Goal: Information Seeking & Learning: Learn about a topic

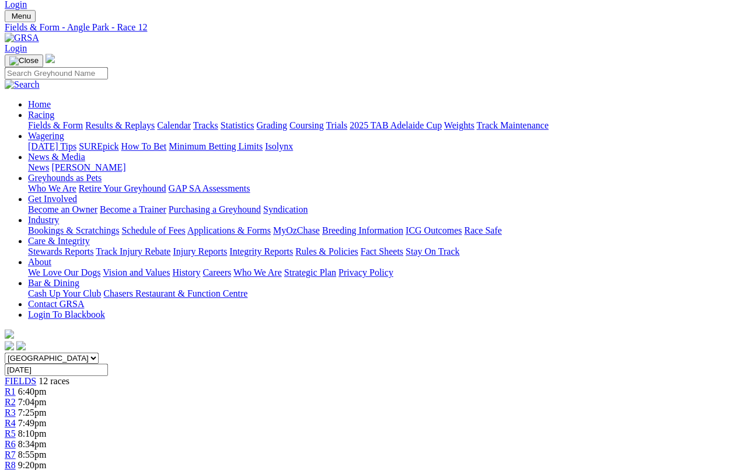
scroll to position [28, 0]
click at [191, 120] on link "Calendar" at bounding box center [174, 125] width 34 height 10
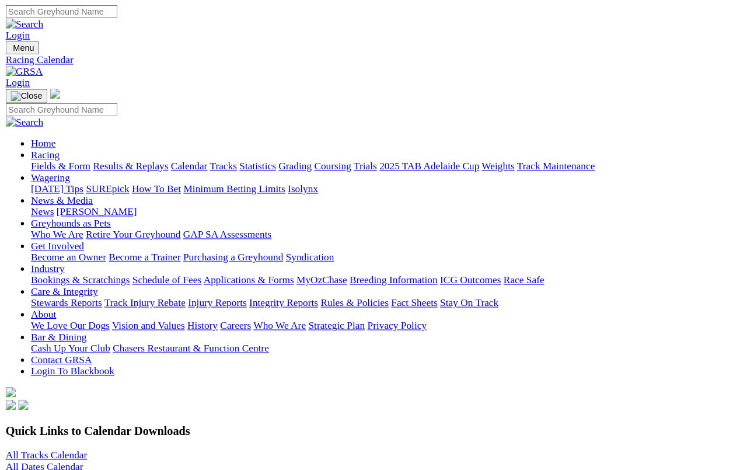
scroll to position [4, 0]
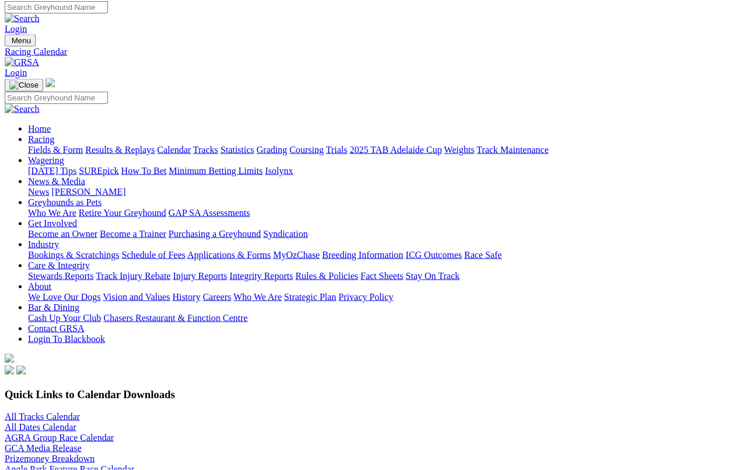
click at [57, 411] on link "All Tracks Calendar" at bounding box center [42, 416] width 75 height 10
click at [40, 145] on link "Fields & Form" at bounding box center [55, 150] width 55 height 10
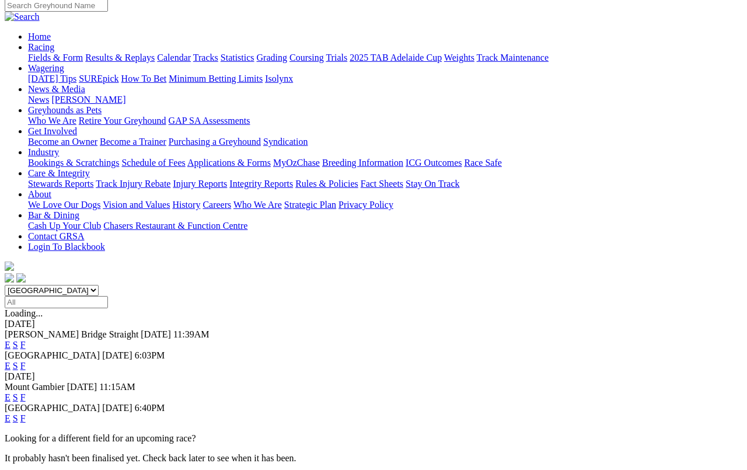
scroll to position [115, 0]
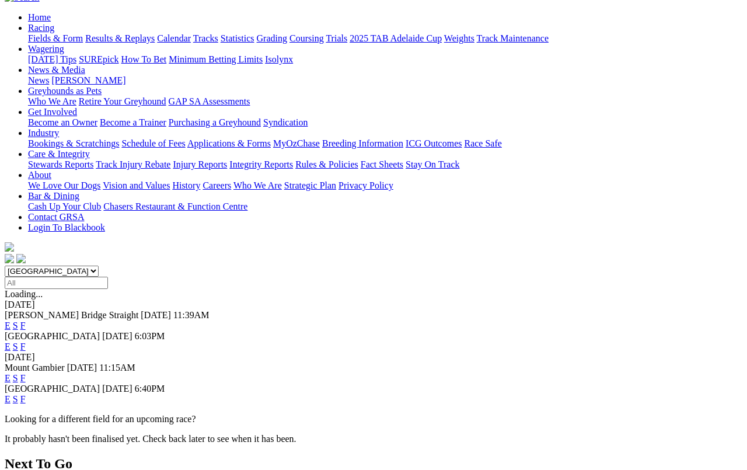
click at [26, 320] on link "F" at bounding box center [22, 325] width 5 height 10
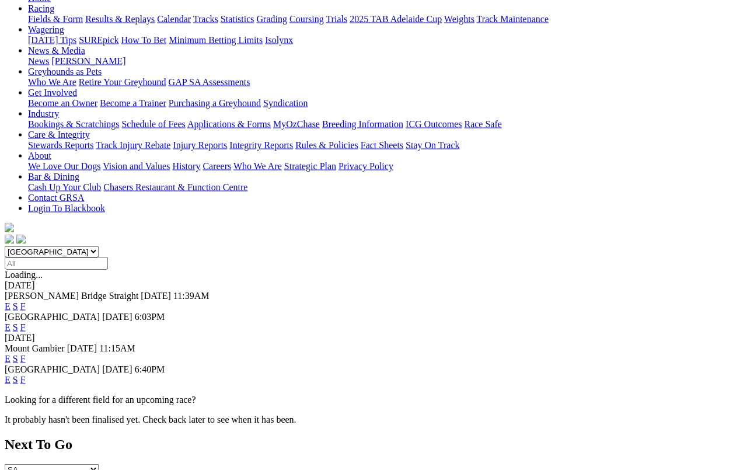
scroll to position [136, 0]
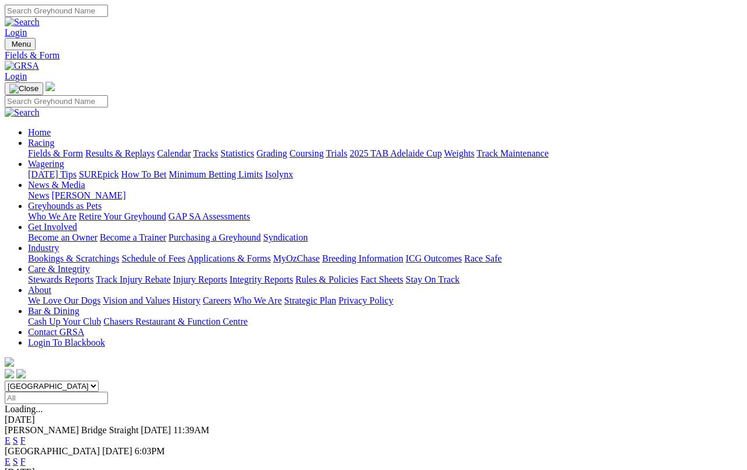
scroll to position [141, 0]
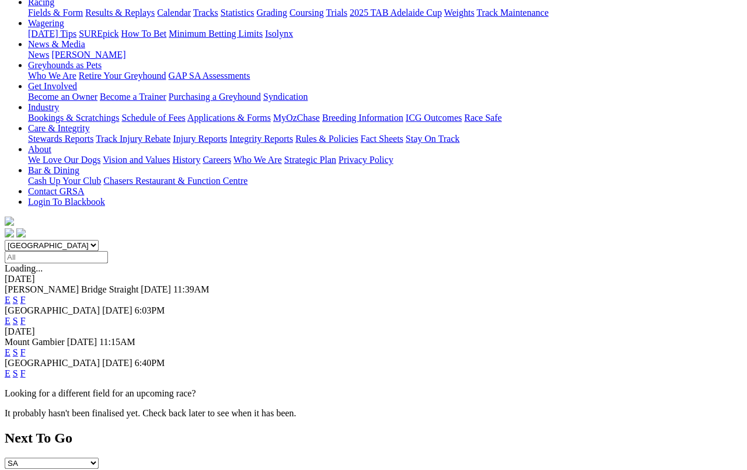
click at [26, 316] on link "F" at bounding box center [22, 321] width 5 height 10
